Goal: Information Seeking & Learning: Learn about a topic

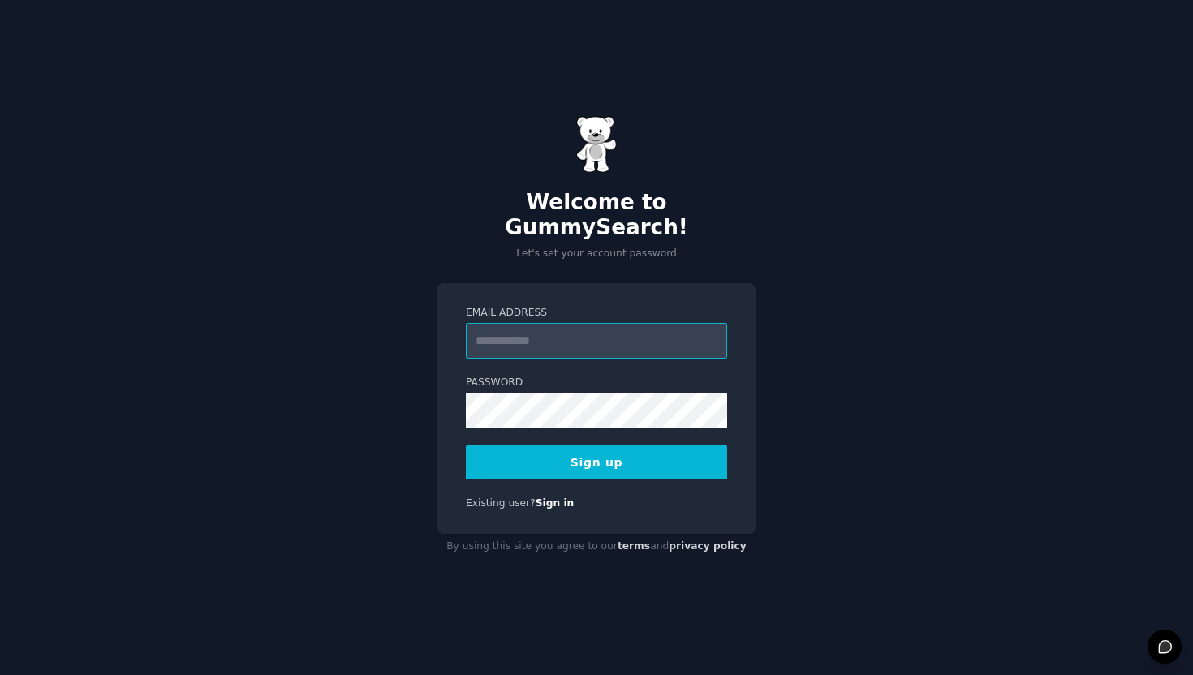
click at [573, 323] on input "Email Address" at bounding box center [596, 341] width 261 height 36
type input "**********"
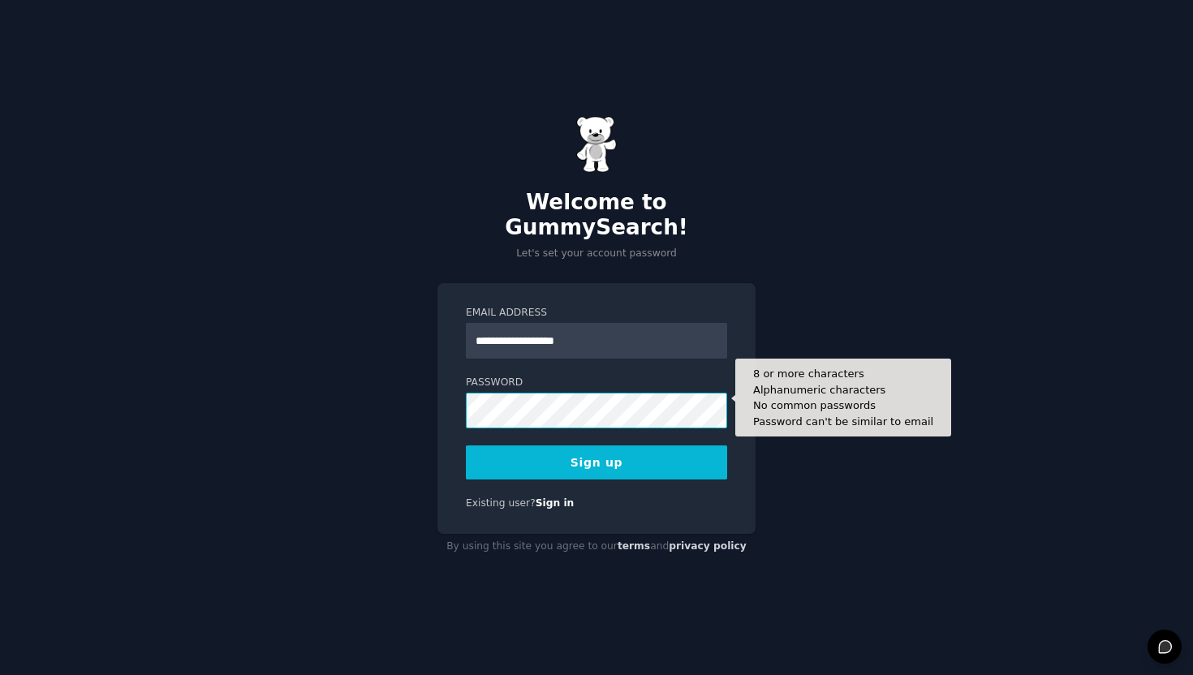
click at [466, 445] on button "Sign up" at bounding box center [596, 462] width 261 height 34
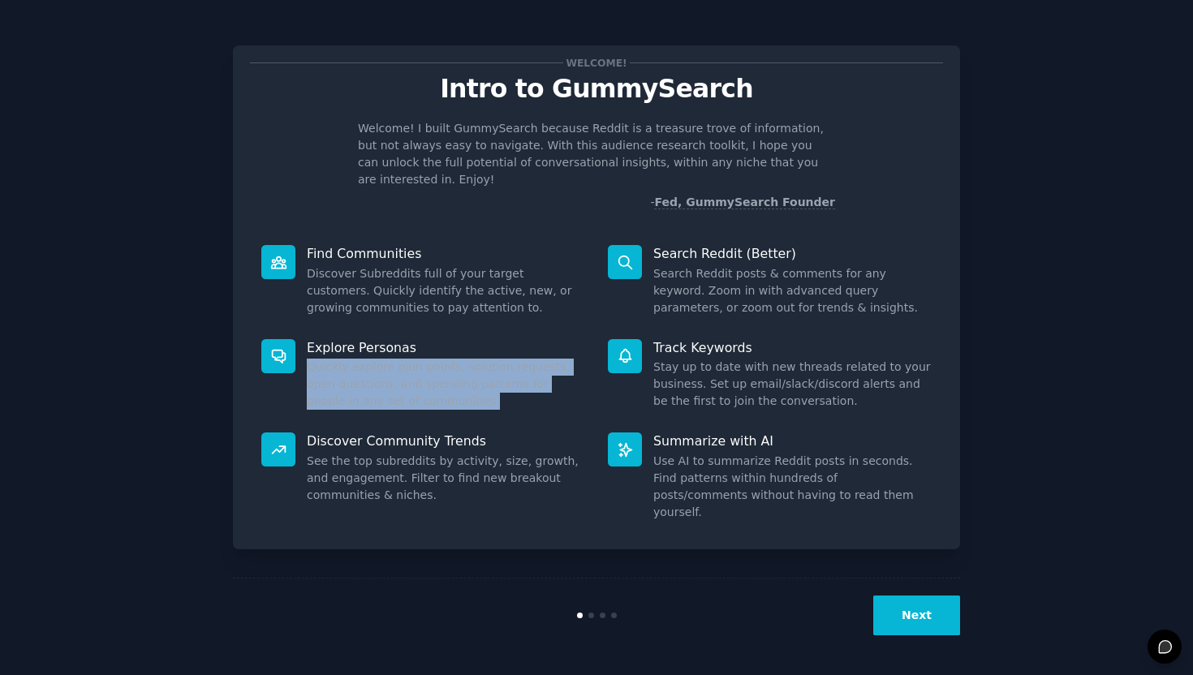
drag, startPoint x: 311, startPoint y: 353, endPoint x: 516, endPoint y: 402, distance: 211.2
click at [516, 402] on div "Explore Personas Quickly explore pain points, solution requests, open questions…" at bounding box center [423, 375] width 346 height 94
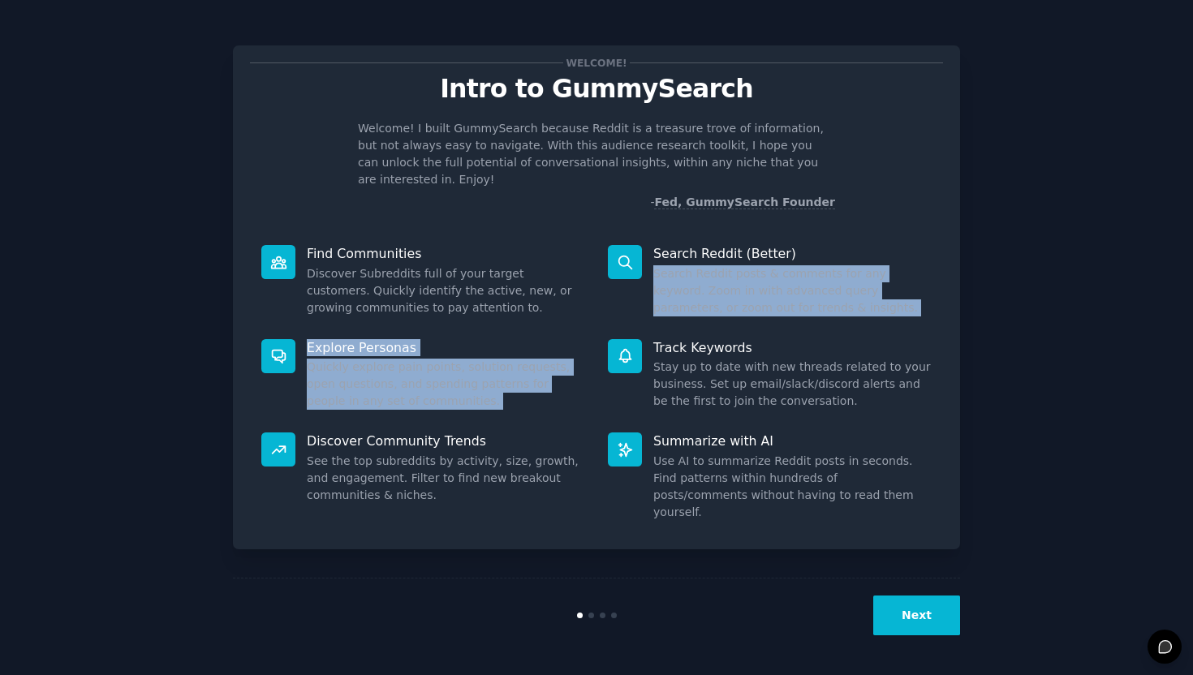
drag, startPoint x: 656, startPoint y: 260, endPoint x: 814, endPoint y: 318, distance: 168.4
click at [814, 318] on div "Find Communities Discover Subreddits full of your target customers. Quickly ide…" at bounding box center [596, 383] width 693 height 299
click at [800, 301] on div "Search Reddit (Better) Search Reddit posts & comments for any keyword. Zoom in …" at bounding box center [769, 281] width 346 height 94
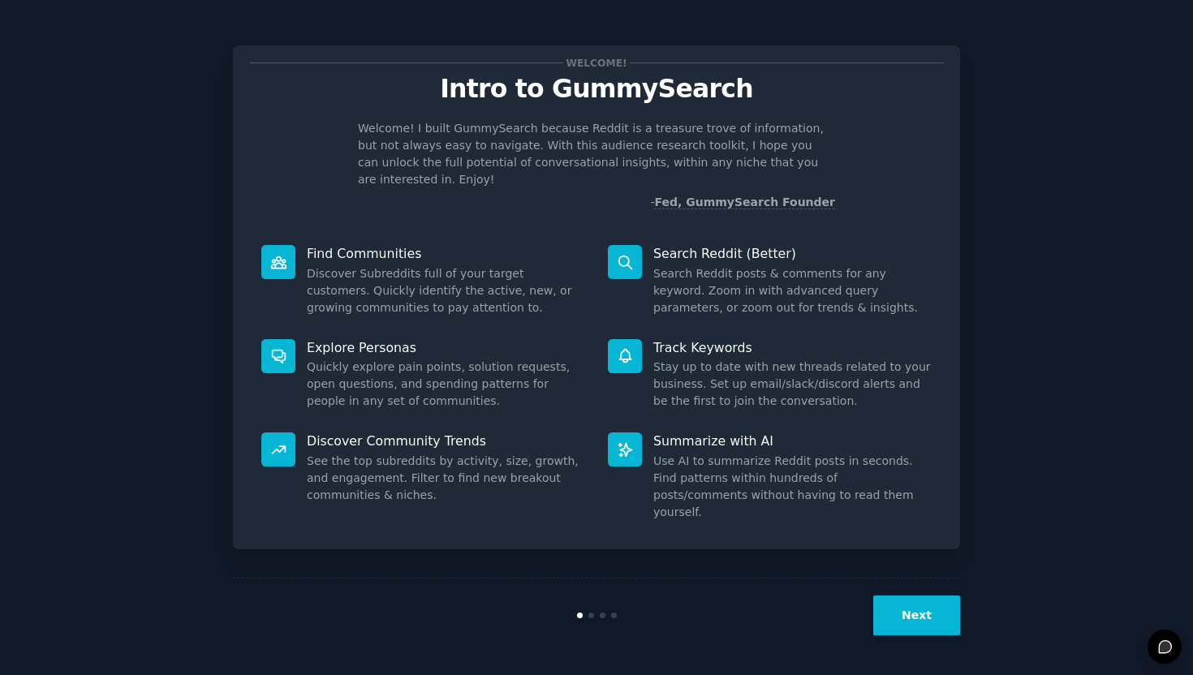
click at [920, 615] on button "Next" at bounding box center [916, 616] width 87 height 40
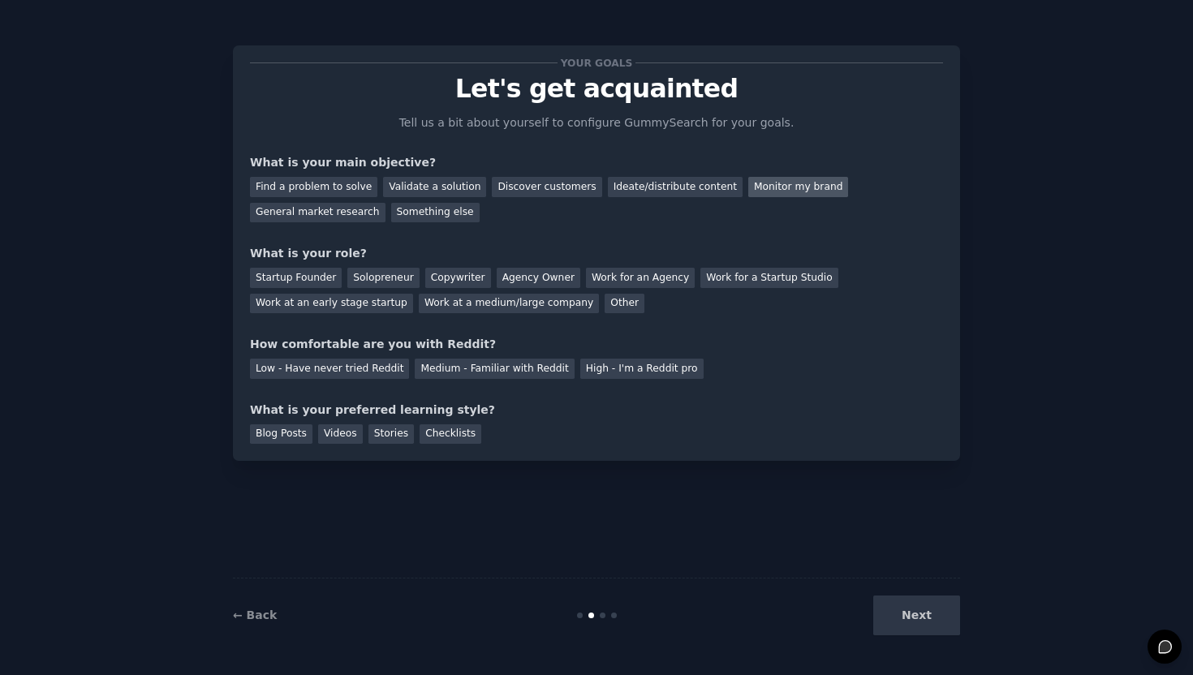
click at [772, 187] on div "Monitor my brand" at bounding box center [798, 187] width 100 height 20
click at [376, 278] on div "Solopreneur" at bounding box center [382, 278] width 71 height 20
click at [480, 308] on div "Work at a medium/large company" at bounding box center [509, 304] width 180 height 20
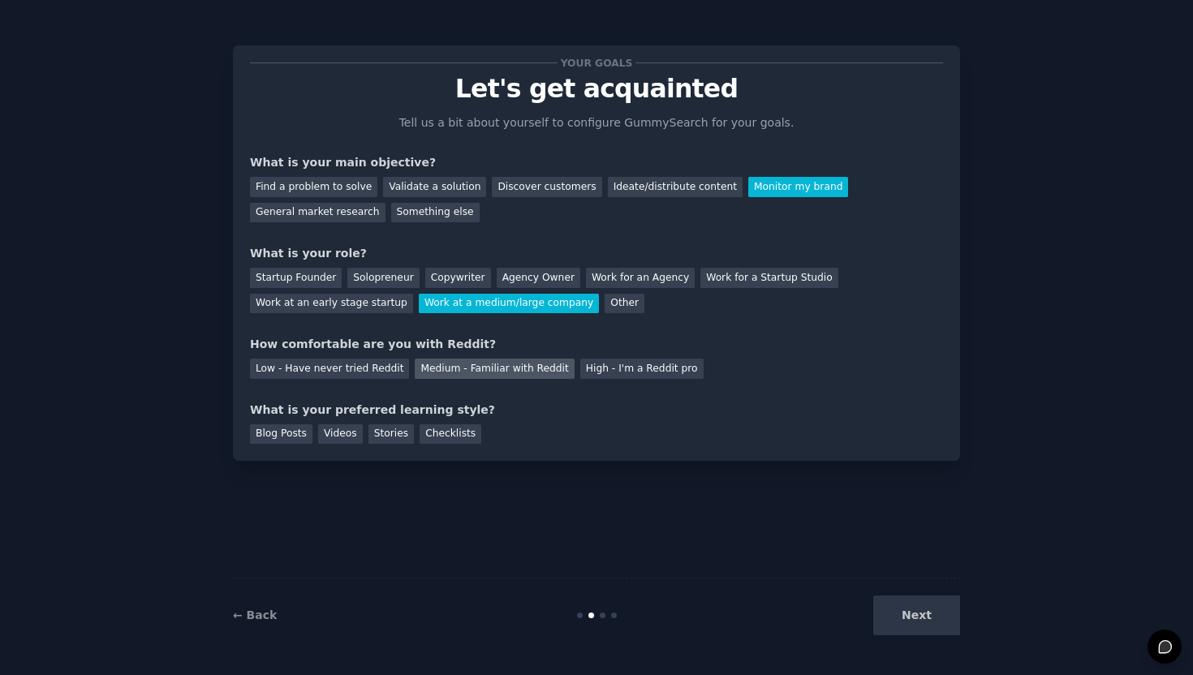
click at [449, 376] on div "Medium - Familiar with Reddit" at bounding box center [494, 369] width 159 height 20
click at [925, 611] on div "Next" at bounding box center [838, 616] width 243 height 40
click at [286, 424] on div "Blog Posts" at bounding box center [281, 434] width 62 height 20
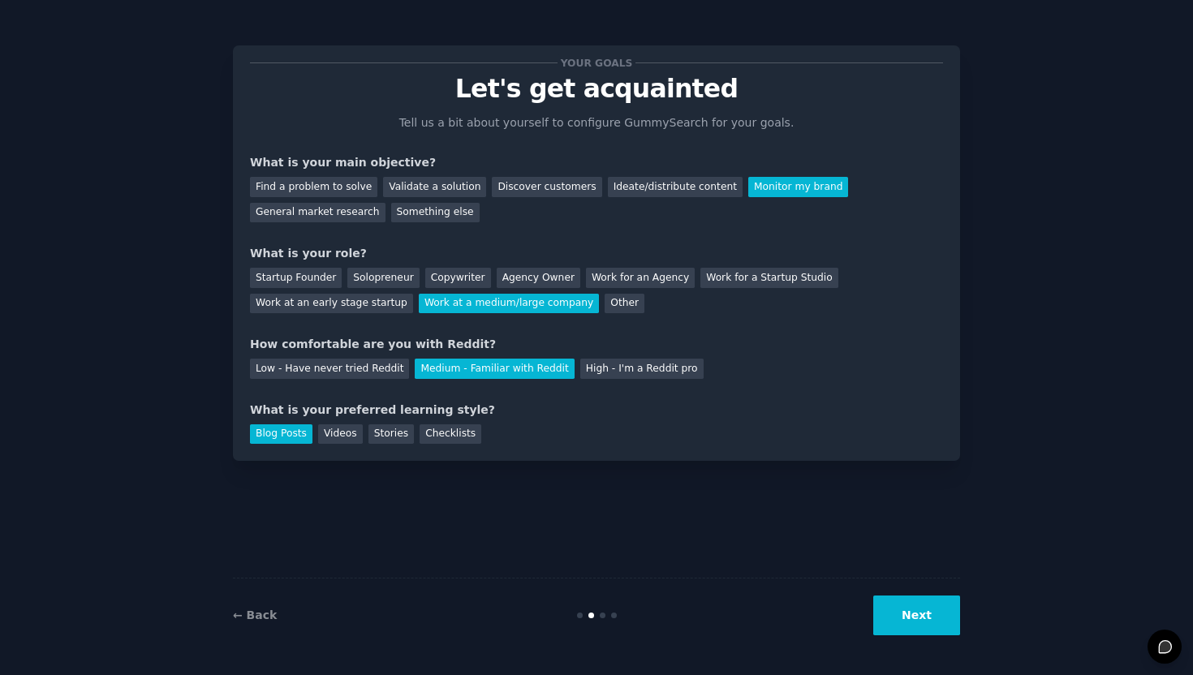
click at [922, 613] on button "Next" at bounding box center [916, 616] width 87 height 40
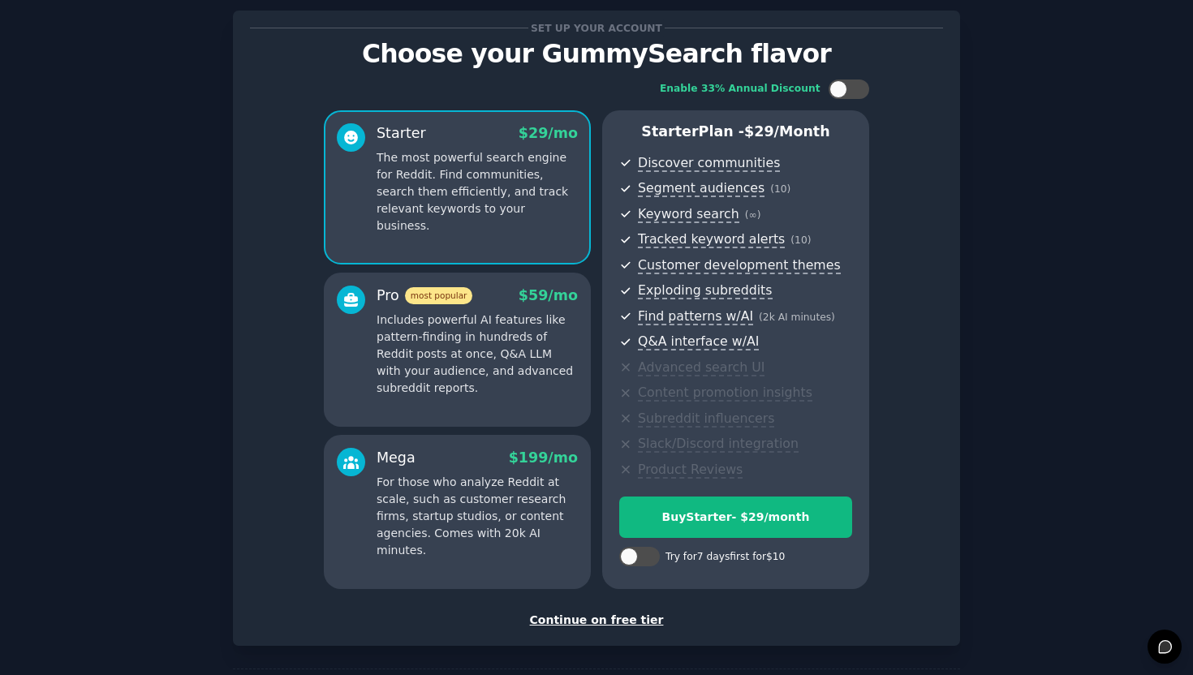
scroll to position [41, 0]
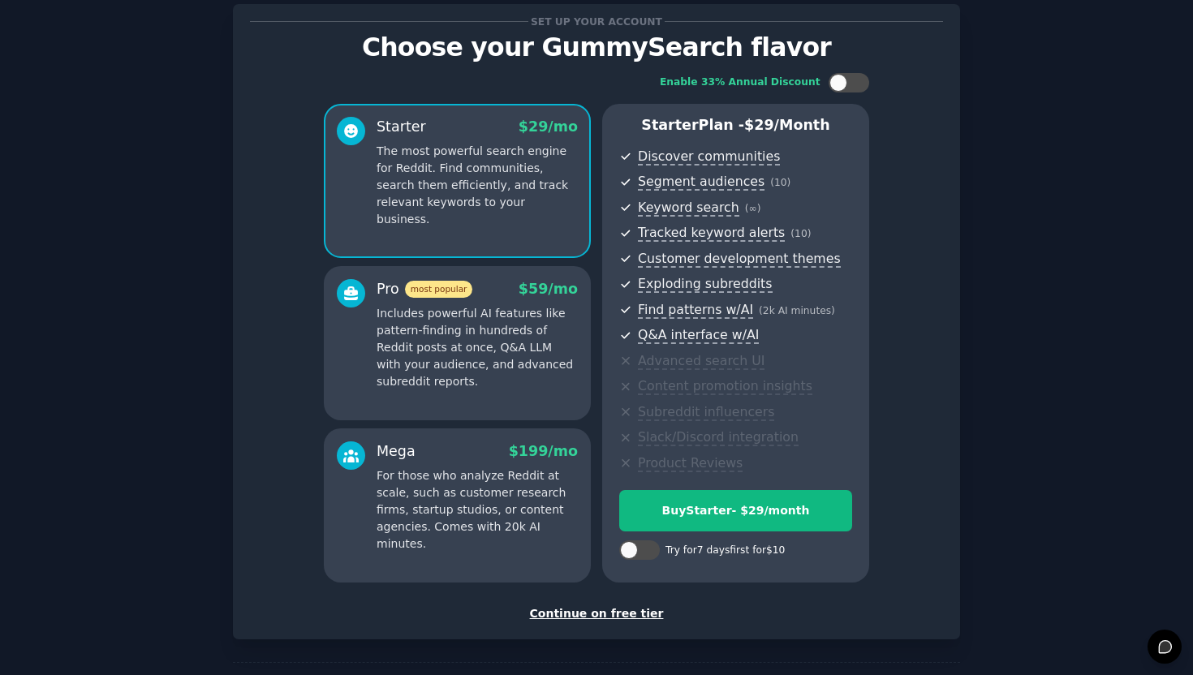
click at [595, 617] on div "Continue on free tier" at bounding box center [596, 613] width 693 height 17
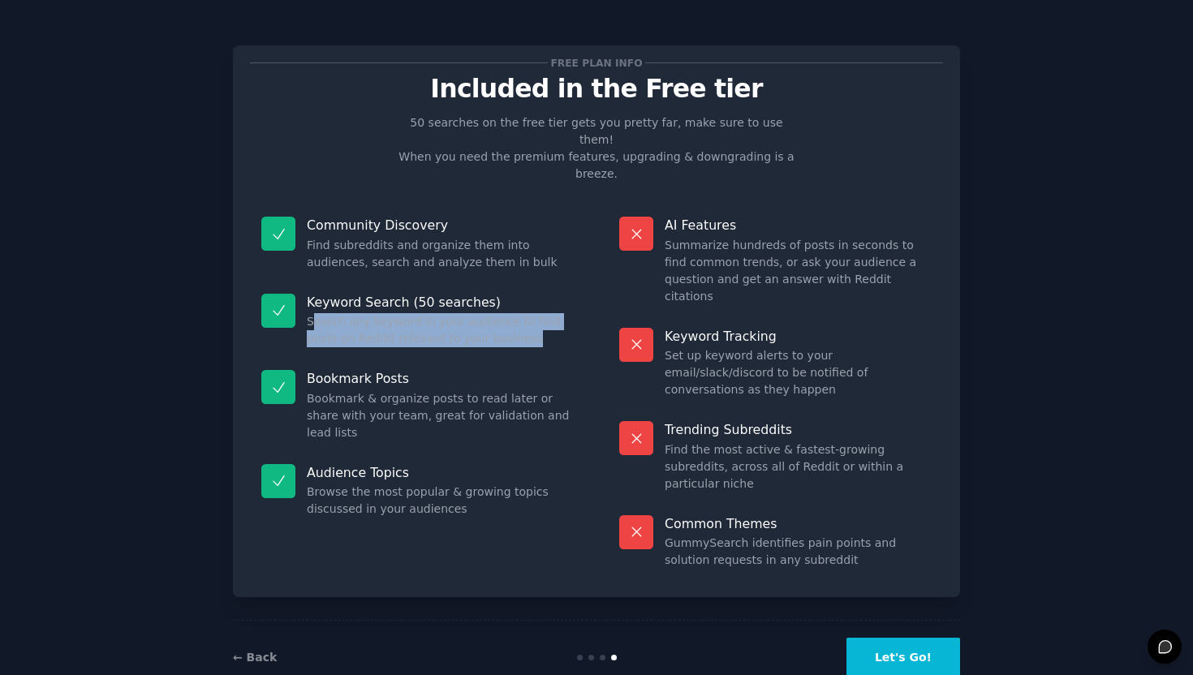
drag, startPoint x: 311, startPoint y: 290, endPoint x: 516, endPoint y: 301, distance: 205.5
click at [516, 313] on dd "Search any keyword in your audience to find posts on Reddit relevant to your bu…" at bounding box center [440, 330] width 267 height 34
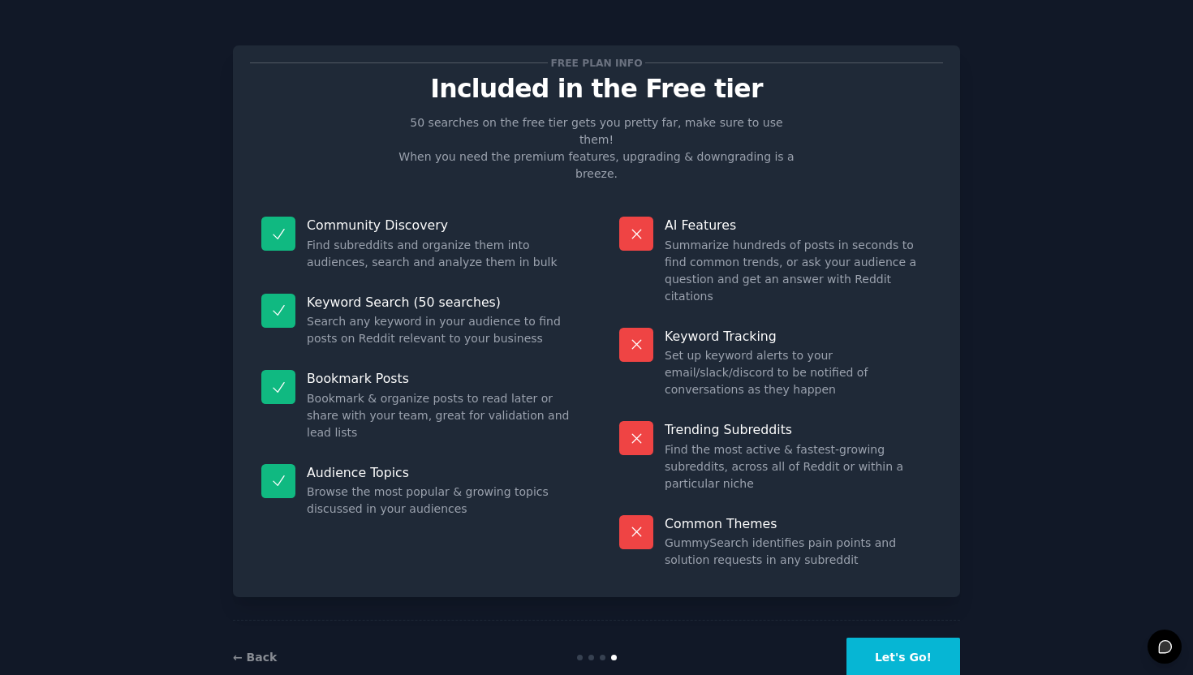
click at [915, 638] on button "Let's Go!" at bounding box center [903, 658] width 114 height 40
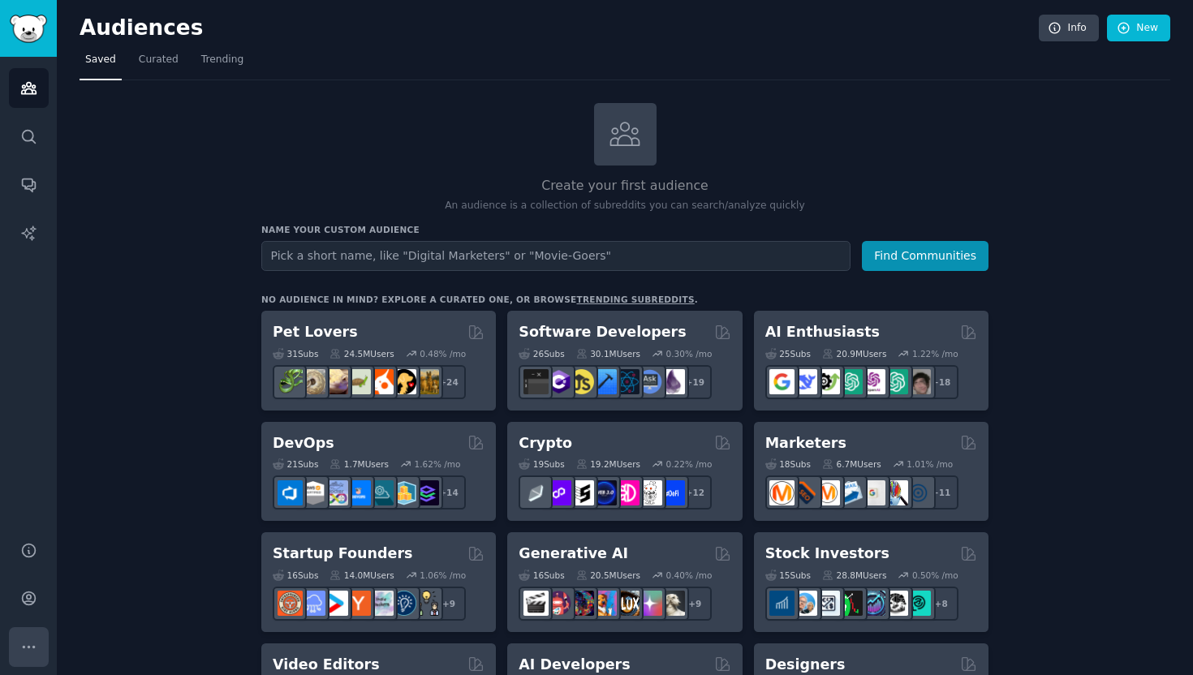
click at [28, 641] on icon "Sidebar" at bounding box center [28, 647] width 17 height 17
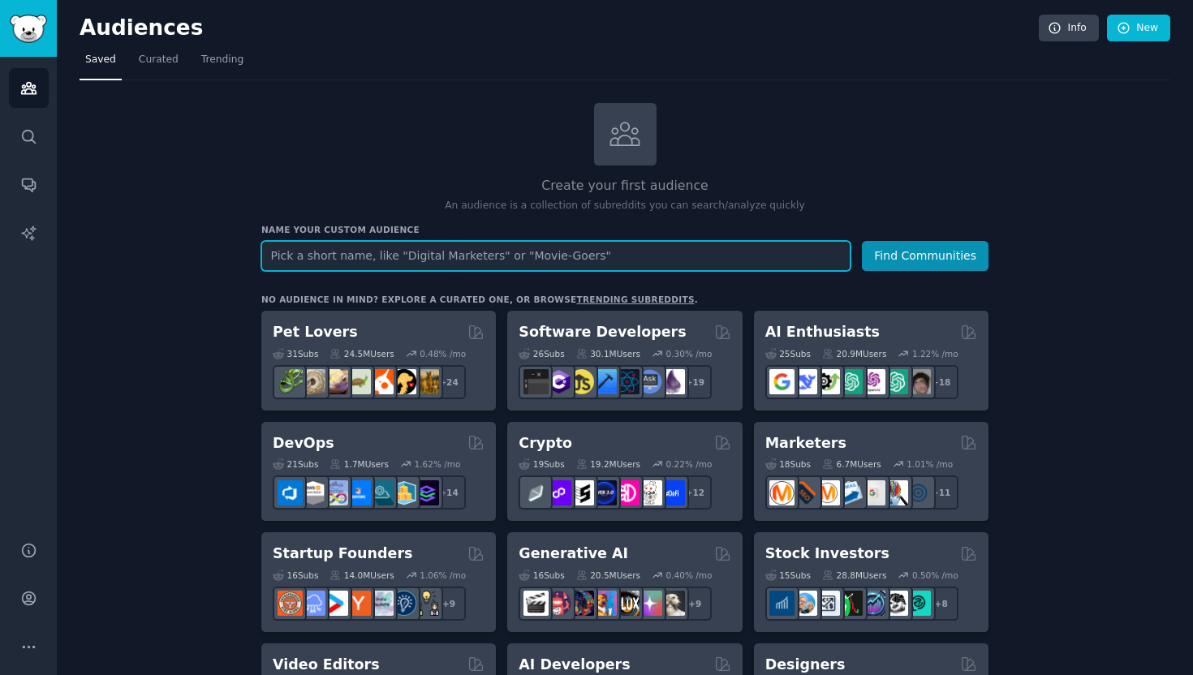
click at [631, 252] on input "text" at bounding box center [555, 256] width 589 height 30
type input "Grow a Garden"
click at [862, 241] on button "Find Communities" at bounding box center [925, 256] width 127 height 30
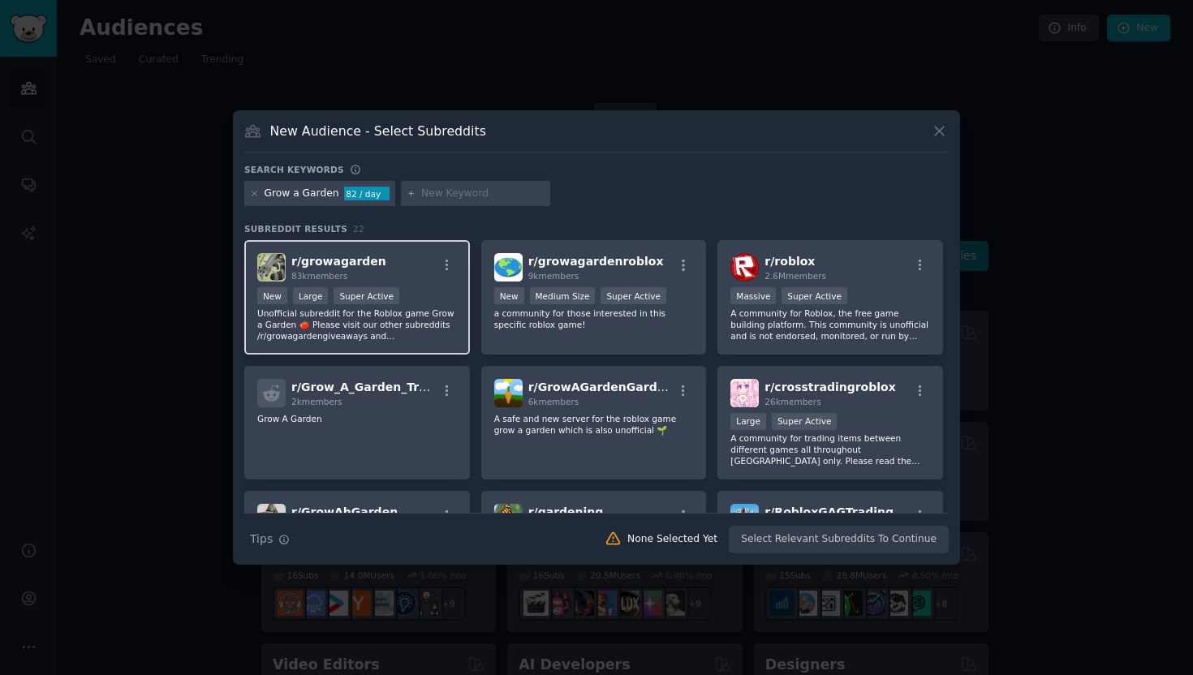
click at [406, 271] on div "r/ growagarden 83k members" at bounding box center [357, 267] width 200 height 28
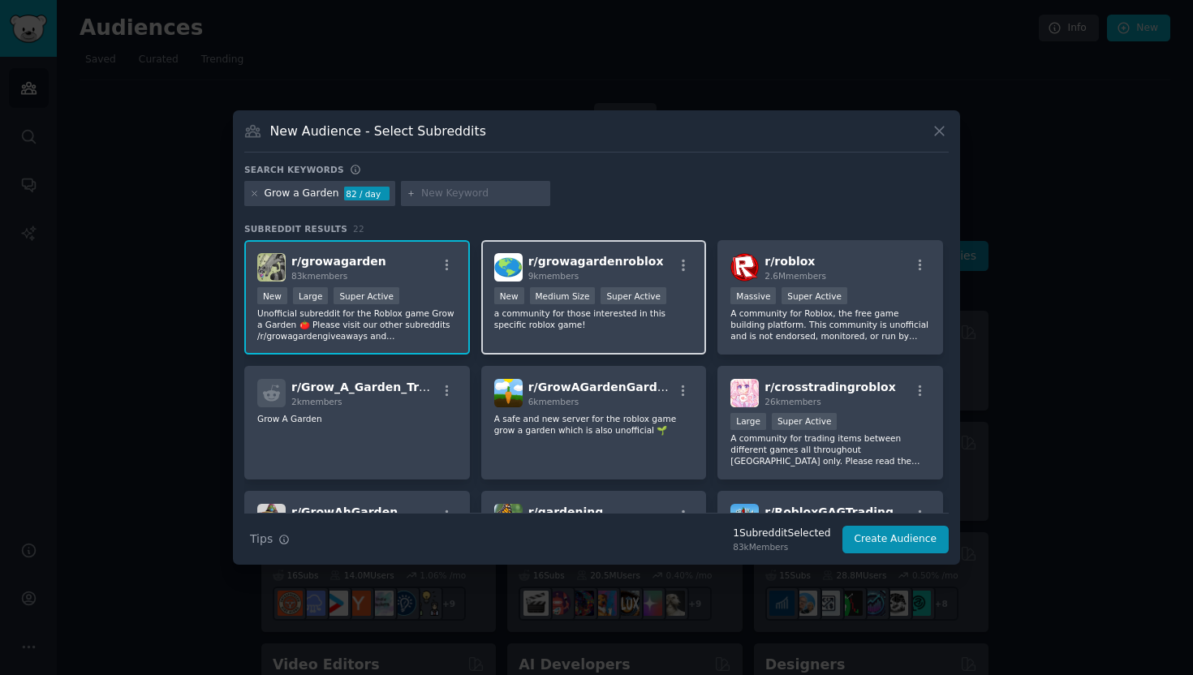
click at [639, 267] on span "r/ growagardenroblox" at bounding box center [595, 261] width 135 height 13
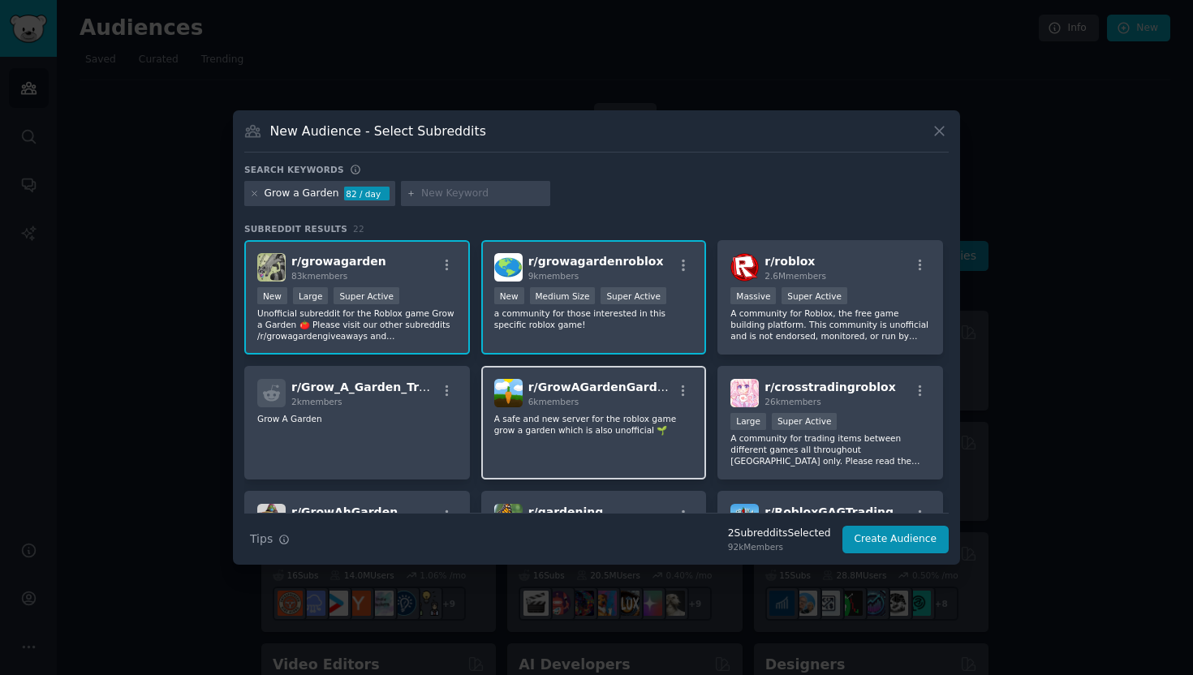
click at [644, 423] on p "A safe and new server for the roblox game grow a garden which is also unofficia…" at bounding box center [594, 424] width 200 height 23
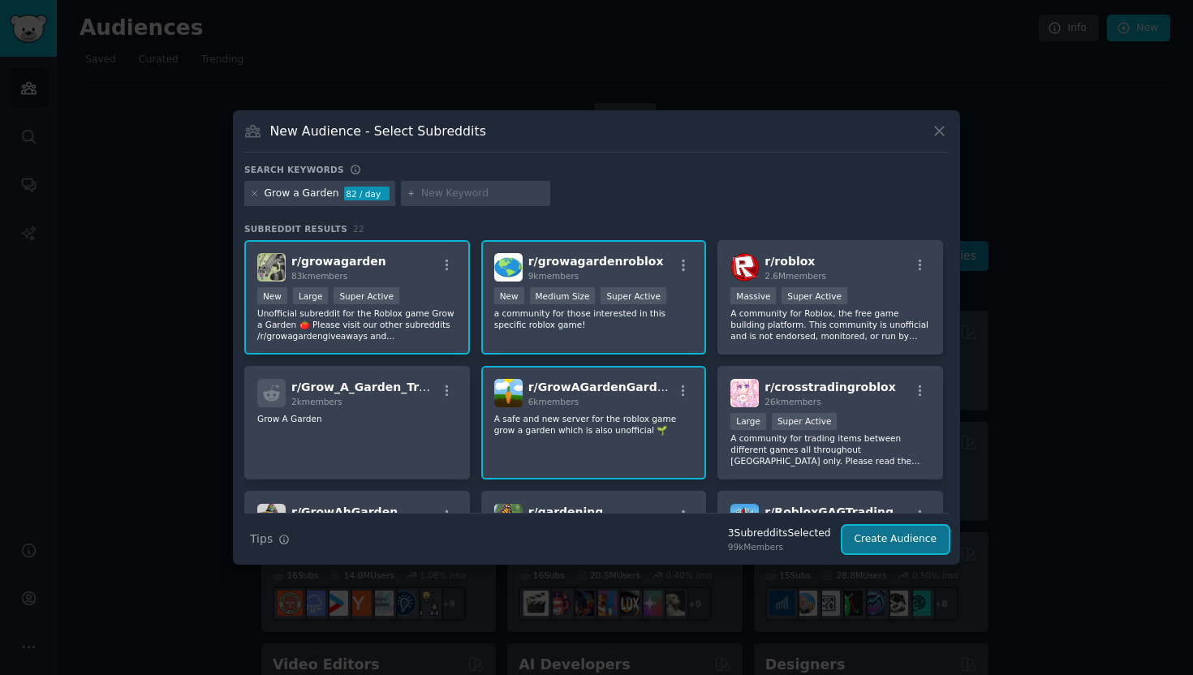
click at [908, 543] on button "Create Audience" at bounding box center [895, 540] width 107 height 28
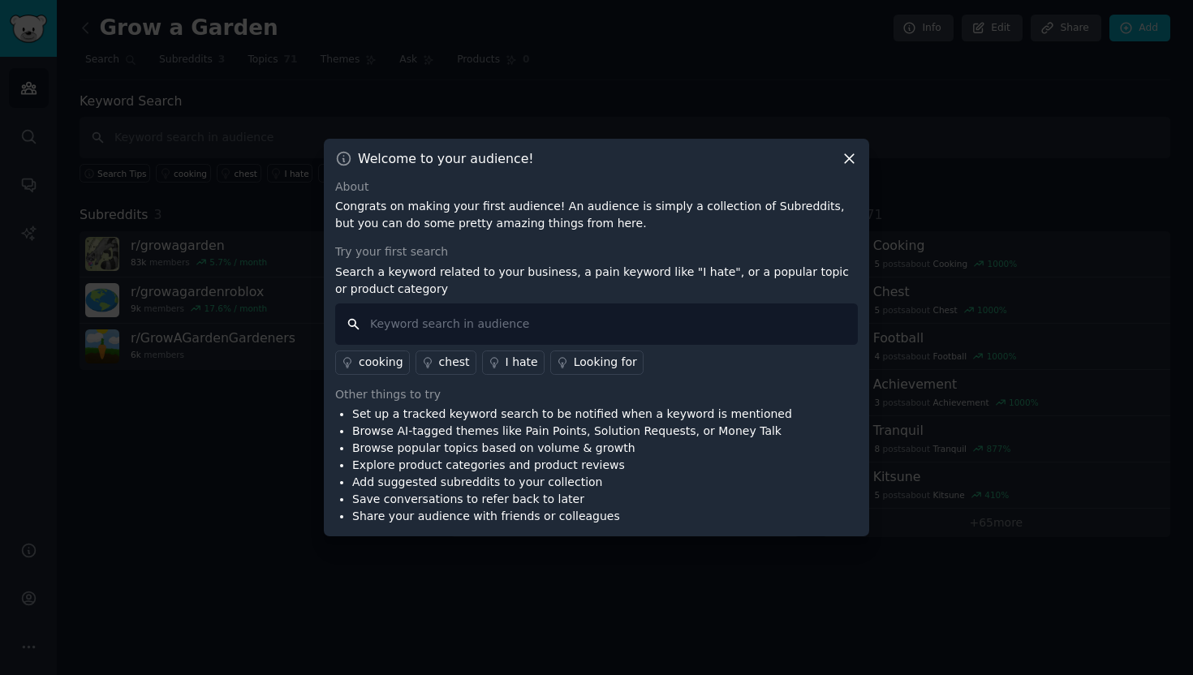
click at [501, 328] on input "text" at bounding box center [596, 323] width 523 height 41
click at [510, 359] on div "I hate" at bounding box center [521, 362] width 32 height 17
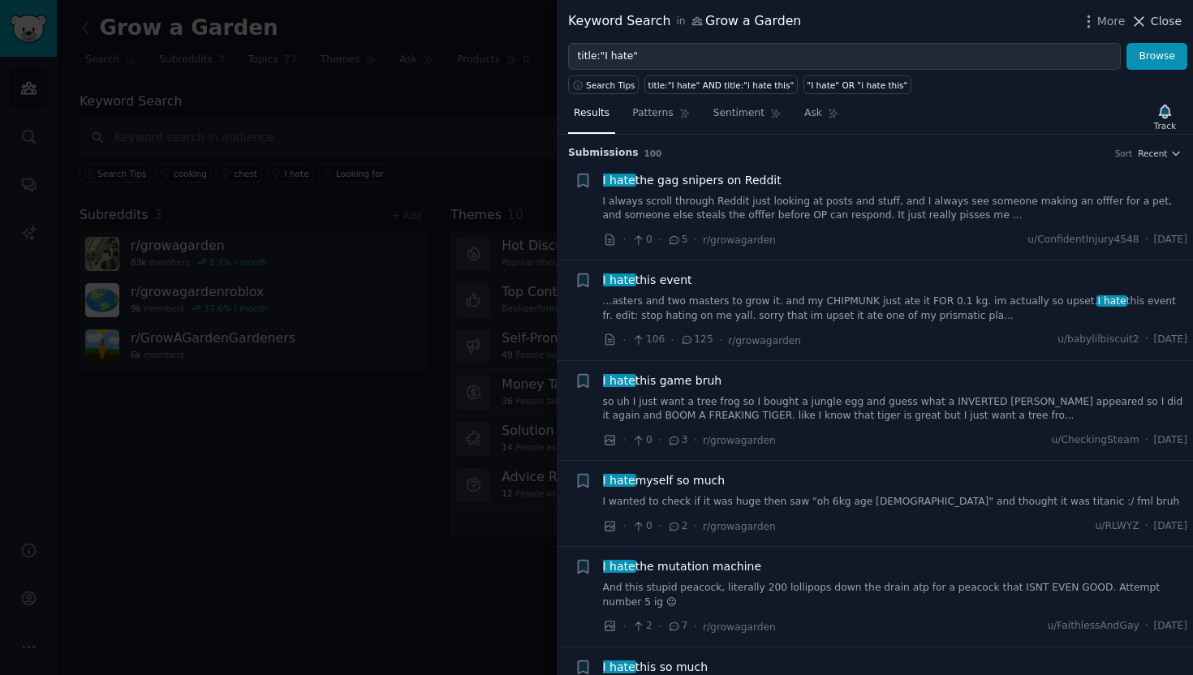
click at [1163, 24] on span "Close" at bounding box center [1165, 21] width 31 height 17
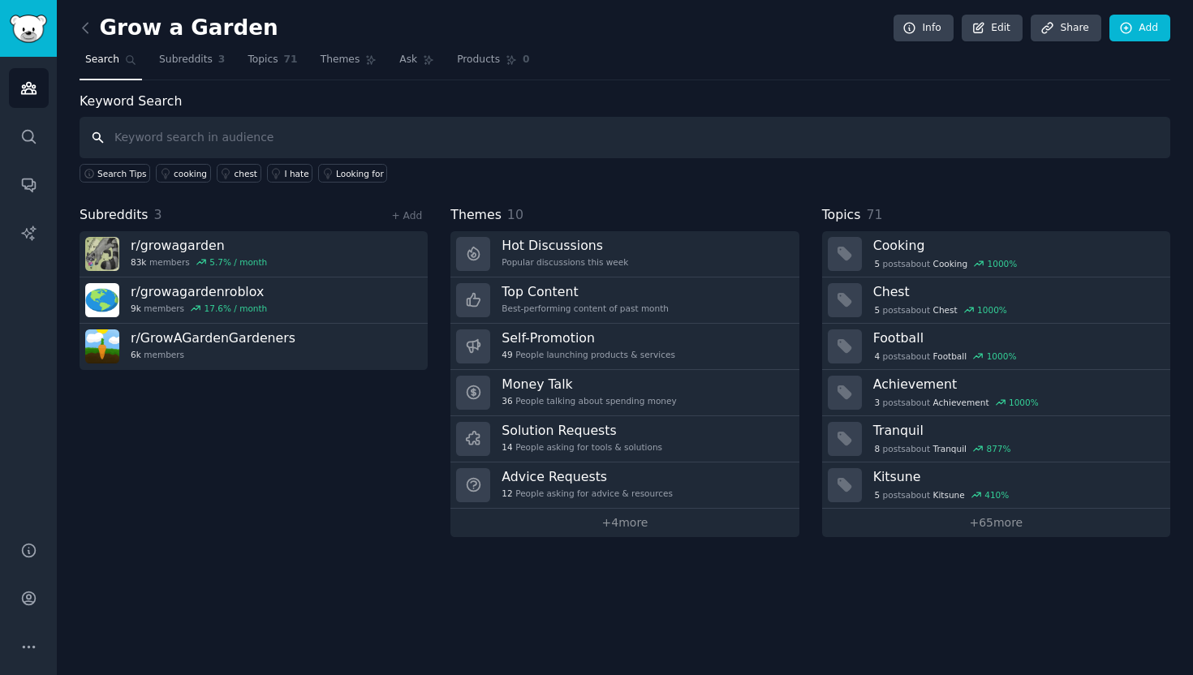
click at [336, 135] on input "text" at bounding box center [625, 137] width 1090 height 41
click at [402, 66] on span "Ask" at bounding box center [408, 60] width 18 height 15
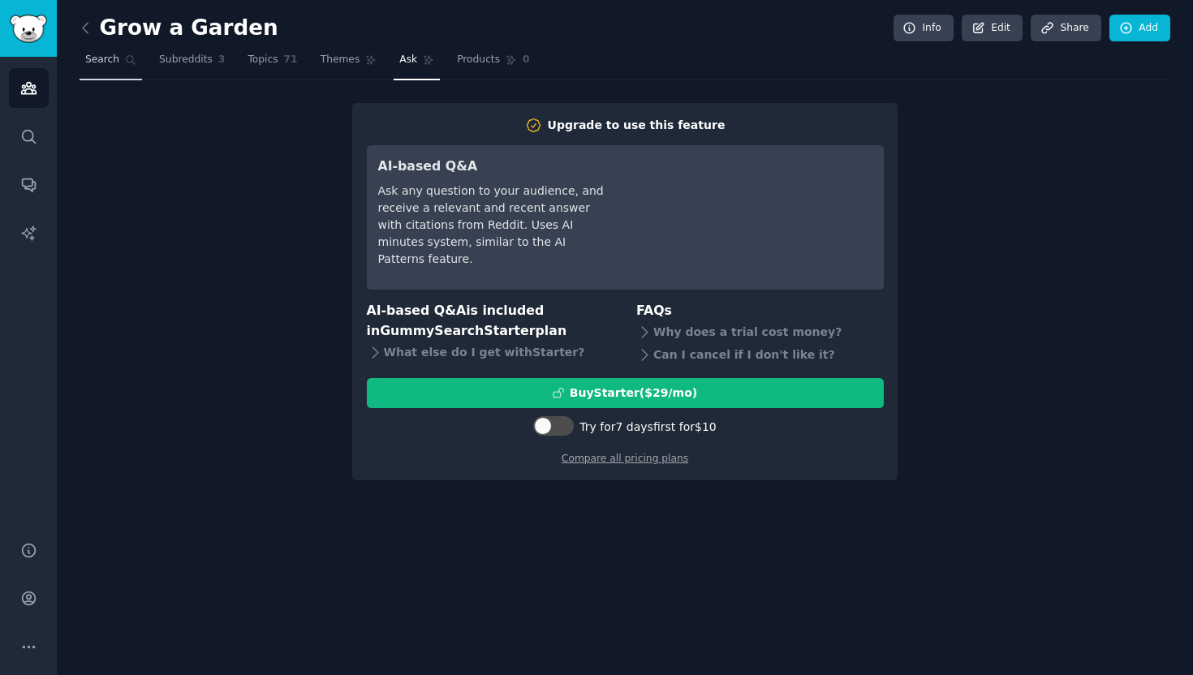
click at [110, 67] on link "Search" at bounding box center [111, 63] width 62 height 33
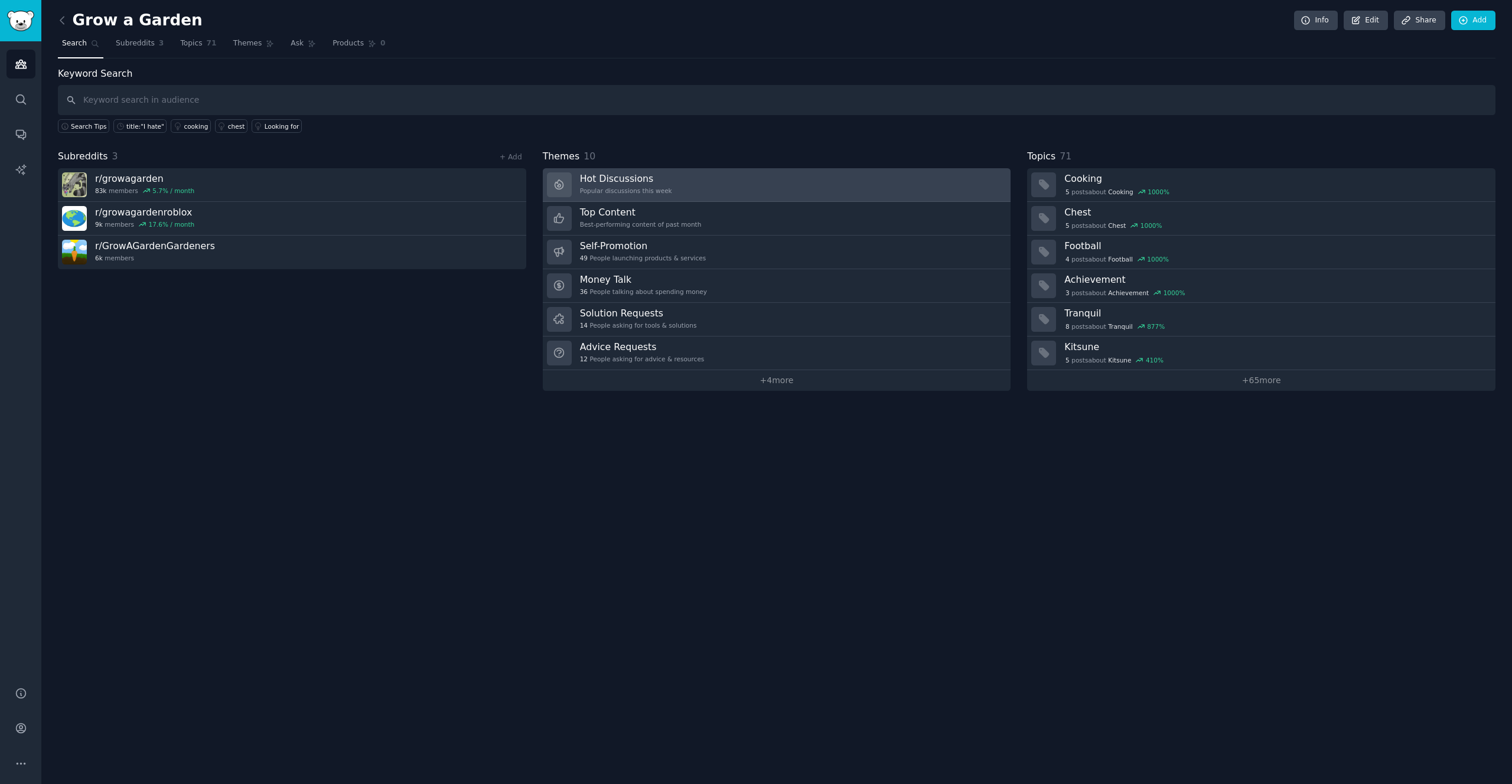
click at [728, 189] on link "Hot Discussions Popular discussions this week" at bounding box center [777, 185] width 468 height 33
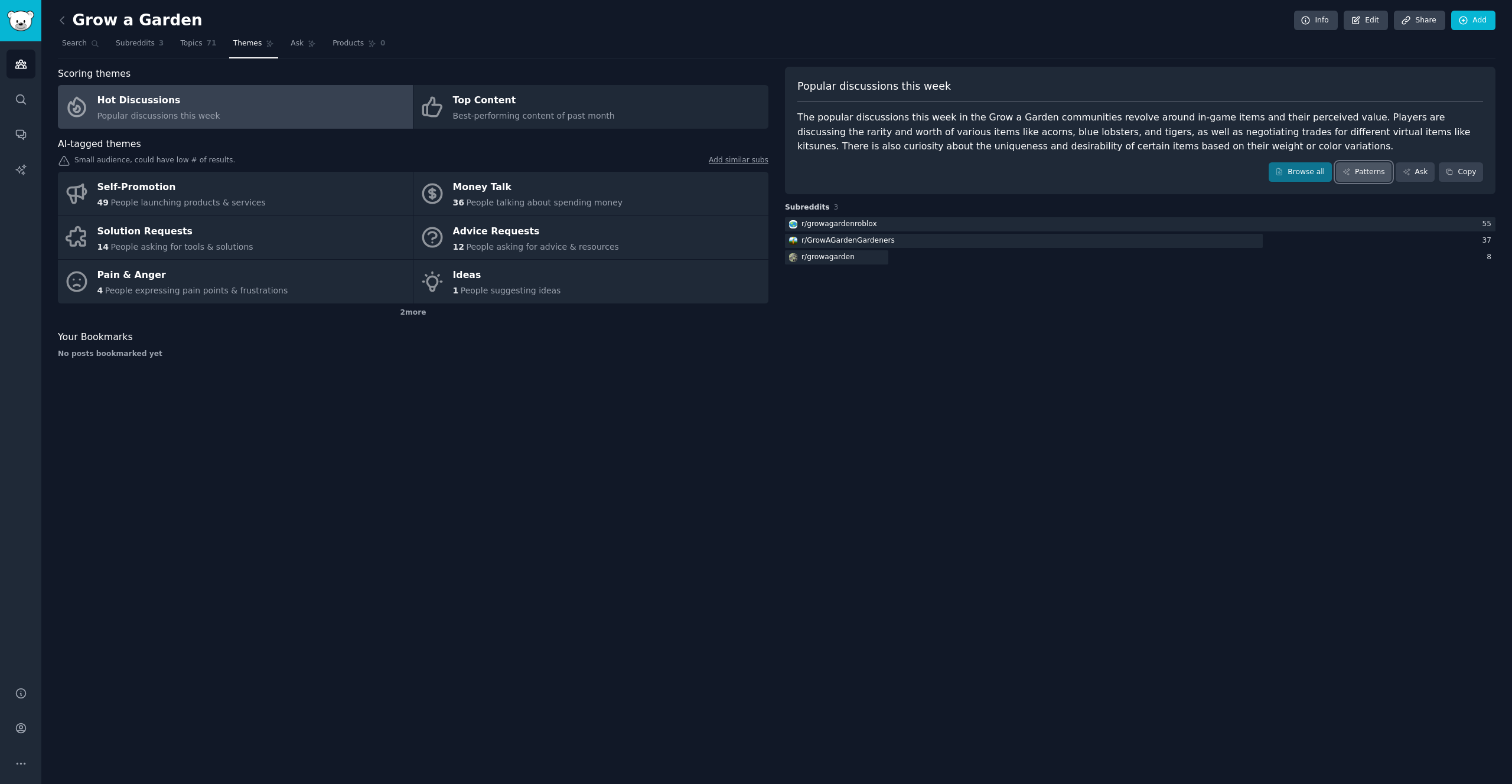
click at [868, 165] on link "Patterns" at bounding box center [1363, 173] width 55 height 20
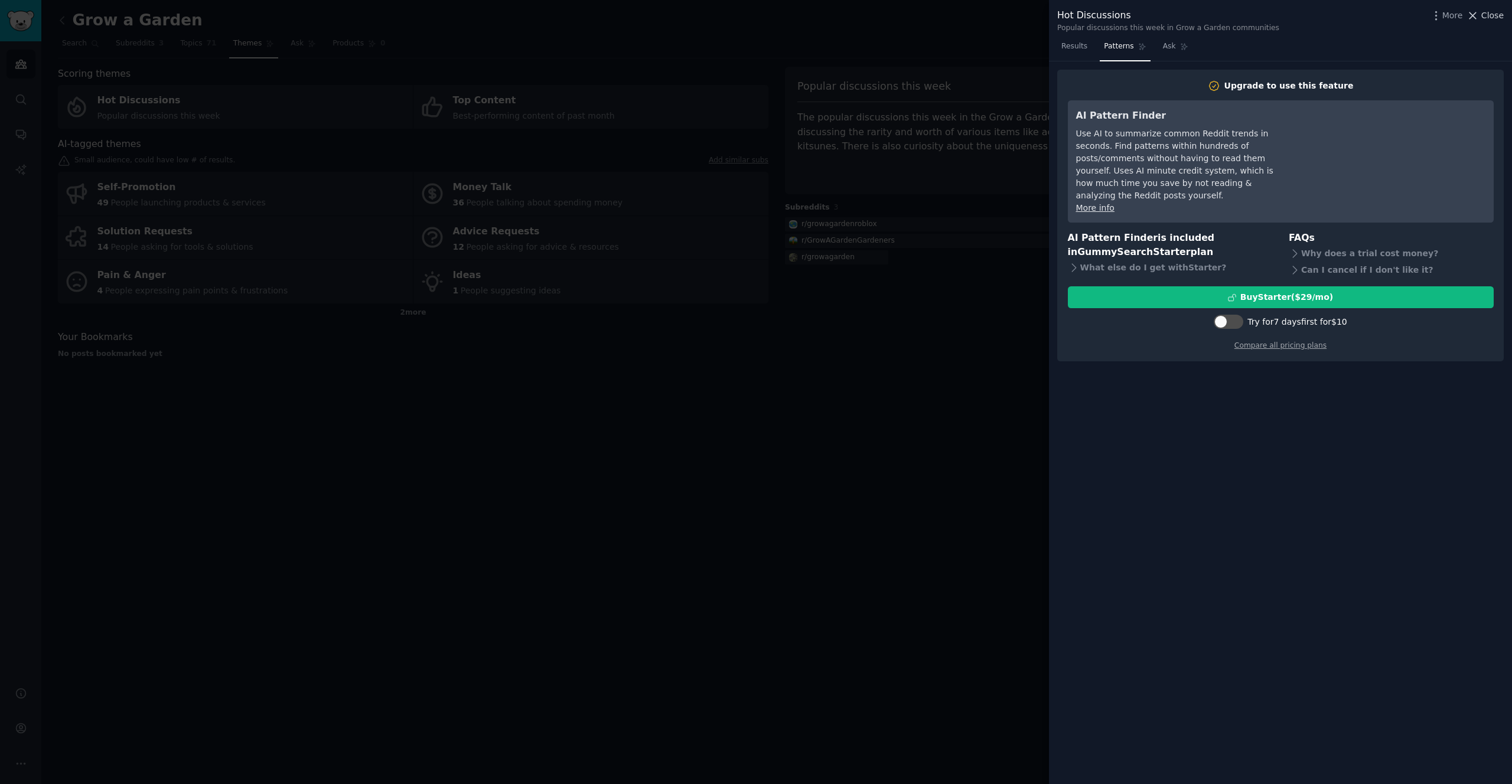
click at [868, 20] on span "Close" at bounding box center [1492, 15] width 23 height 12
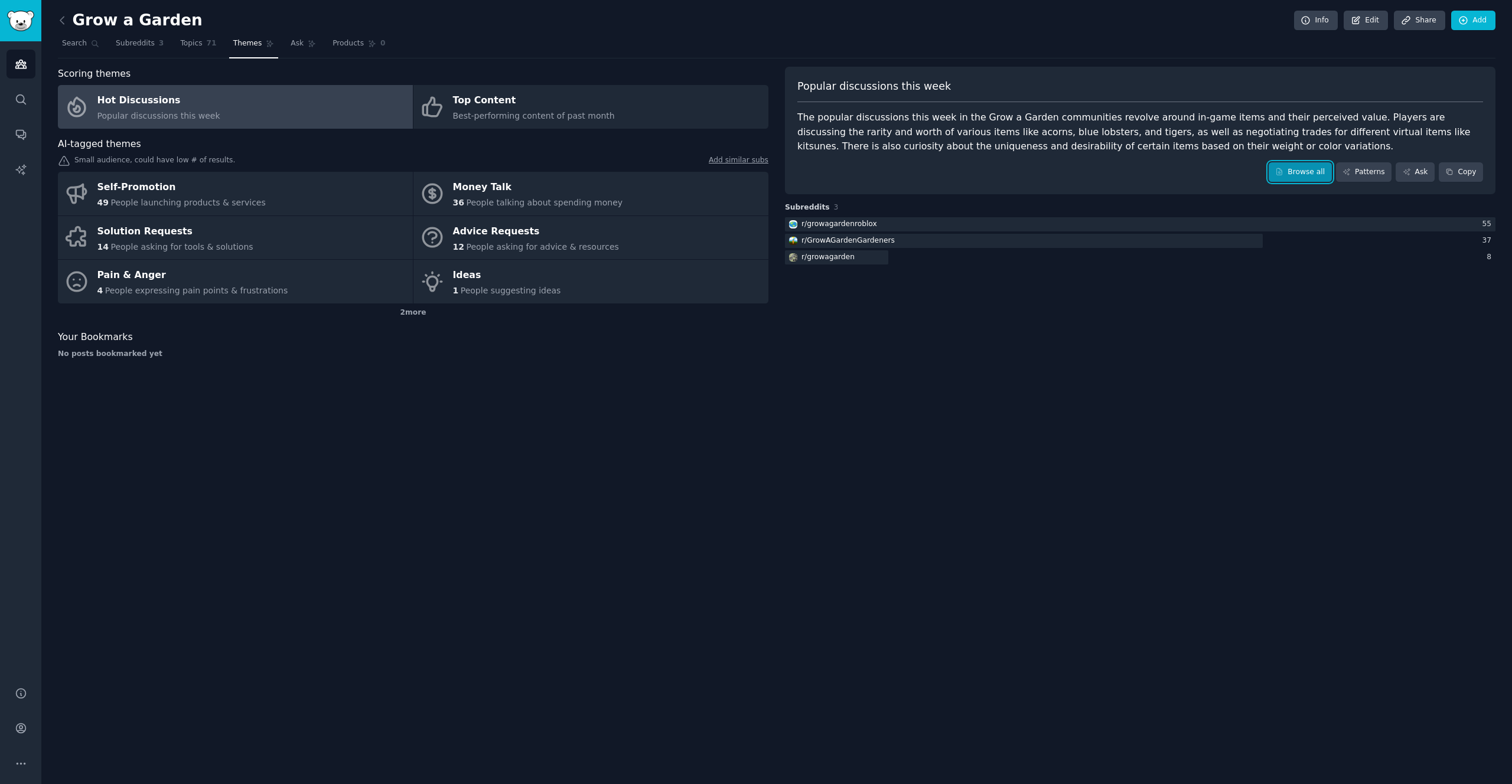
click at [868, 177] on link "Browse all" at bounding box center [1300, 173] width 63 height 20
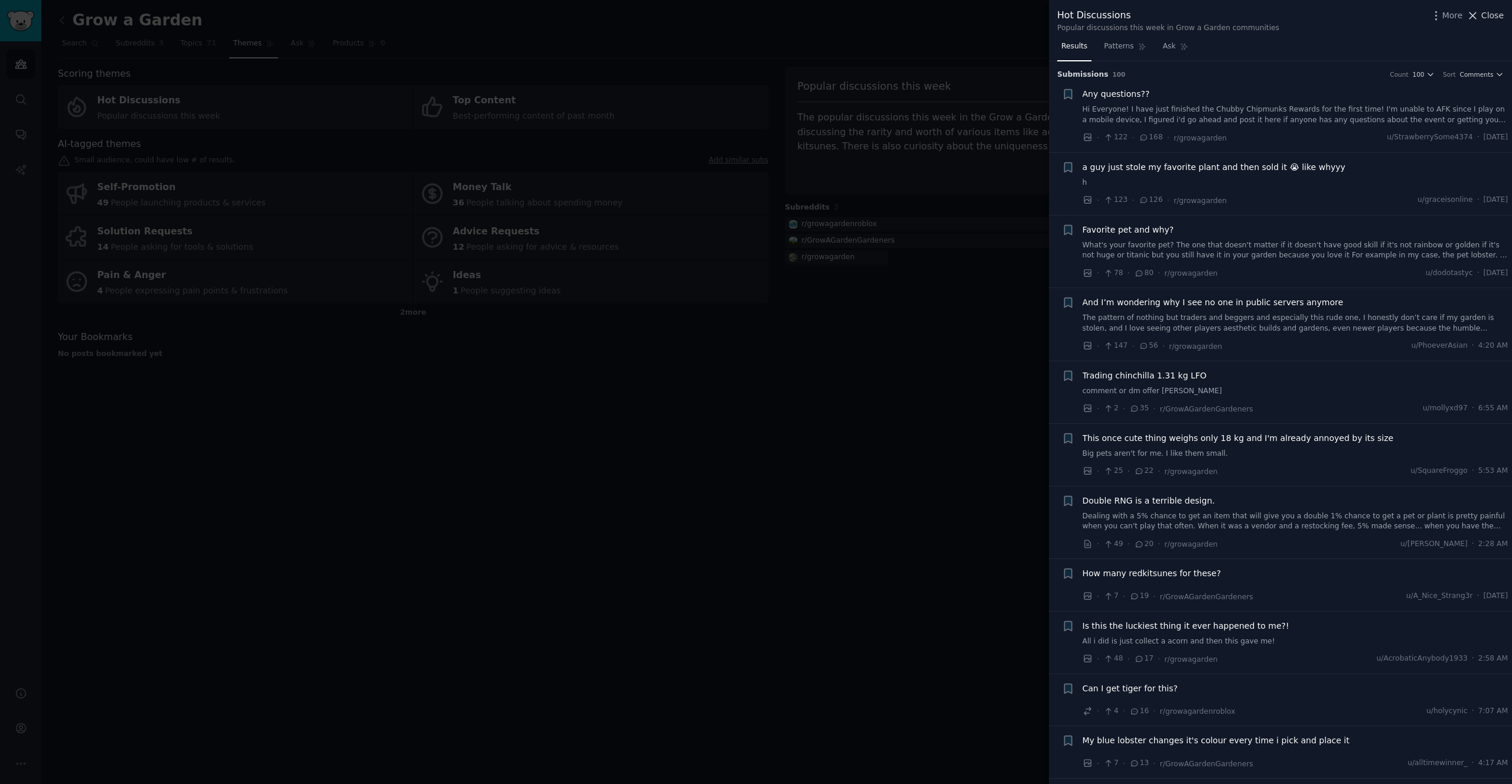
click at [868, 15] on span "Close" at bounding box center [1492, 15] width 23 height 12
